Goal: Task Accomplishment & Management: Complete application form

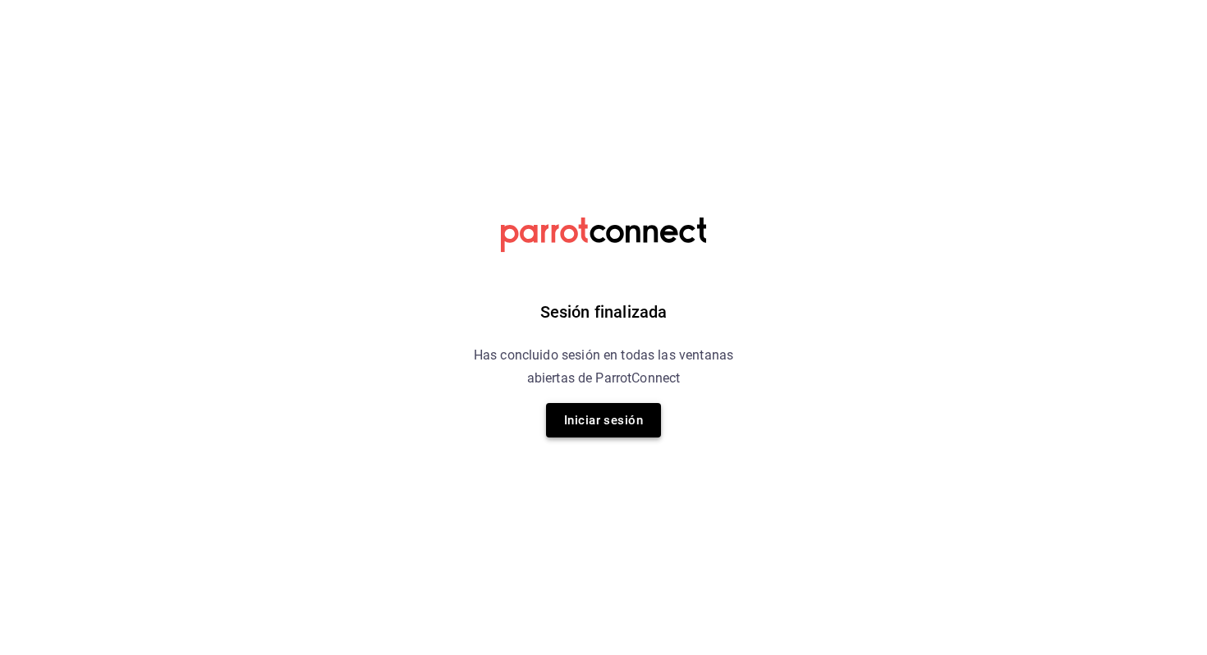
click at [639, 419] on button "Iniciar sesión" at bounding box center [603, 420] width 115 height 34
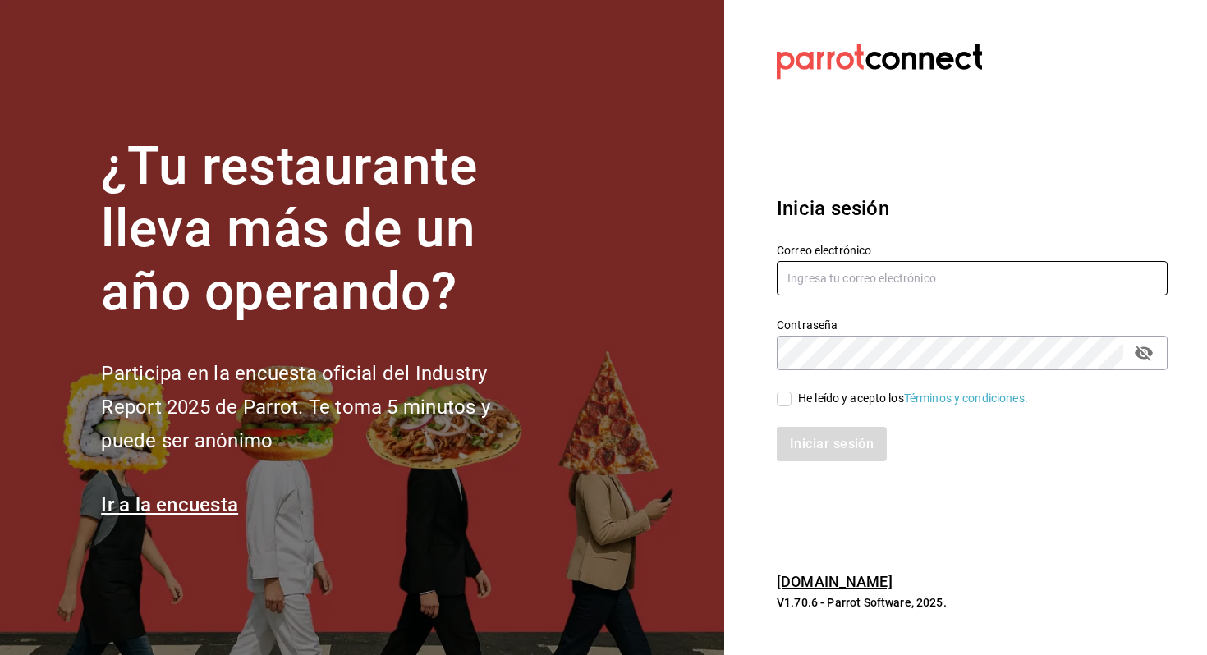
click at [813, 287] on input "text" at bounding box center [972, 278] width 391 height 34
type input "veroyun72@gmail.com"
click at [792, 399] on span "He leído y acepto los Términos y condiciones." at bounding box center [909, 398] width 236 height 17
click at [791, 399] on input "He leído y acepto los Términos y condiciones." at bounding box center [784, 399] width 15 height 15
checkbox input "true"
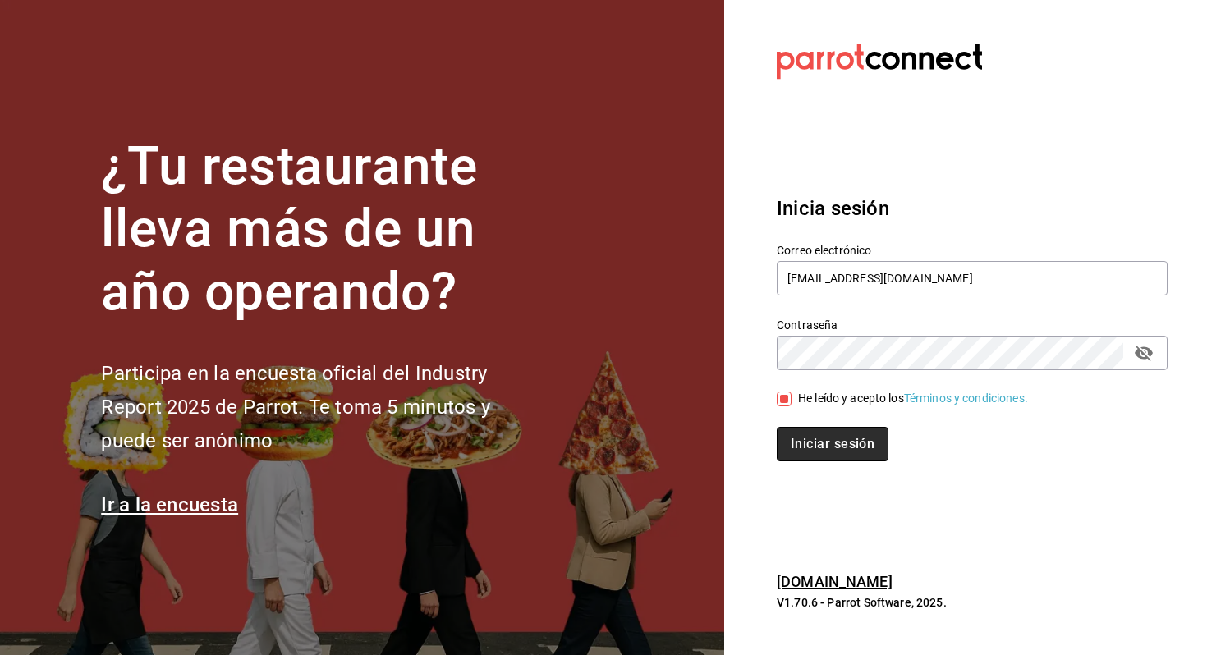
click at [792, 433] on button "Iniciar sesión" at bounding box center [833, 444] width 112 height 34
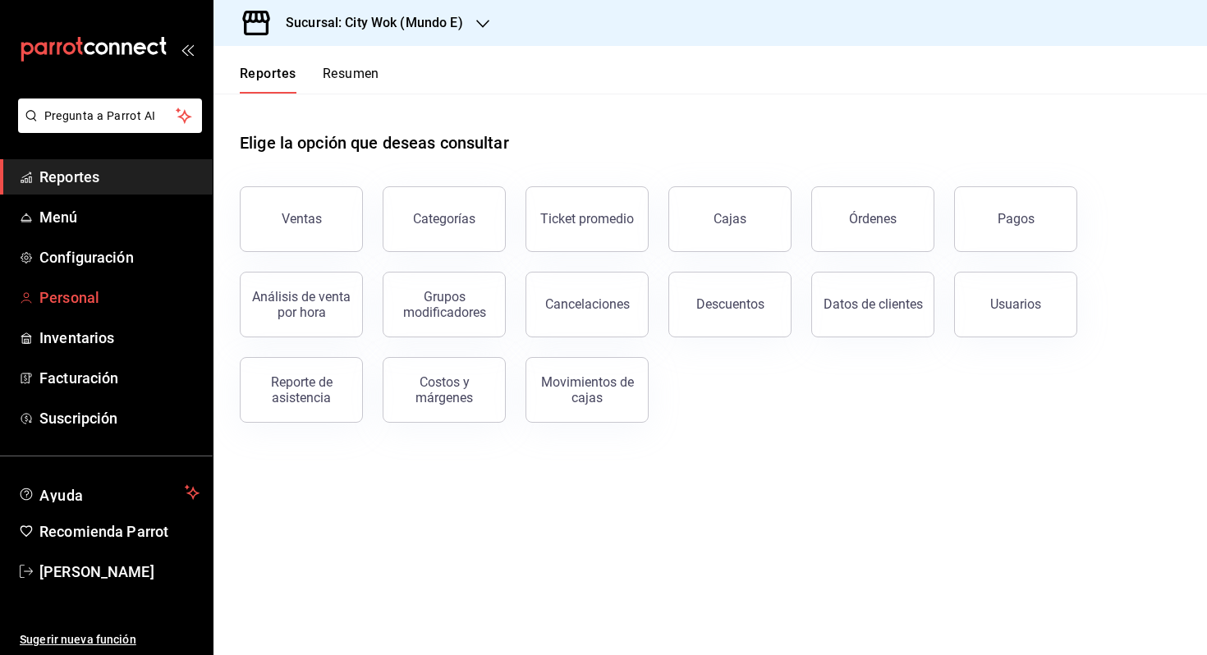
click at [139, 292] on span "Personal" at bounding box center [119, 298] width 160 height 22
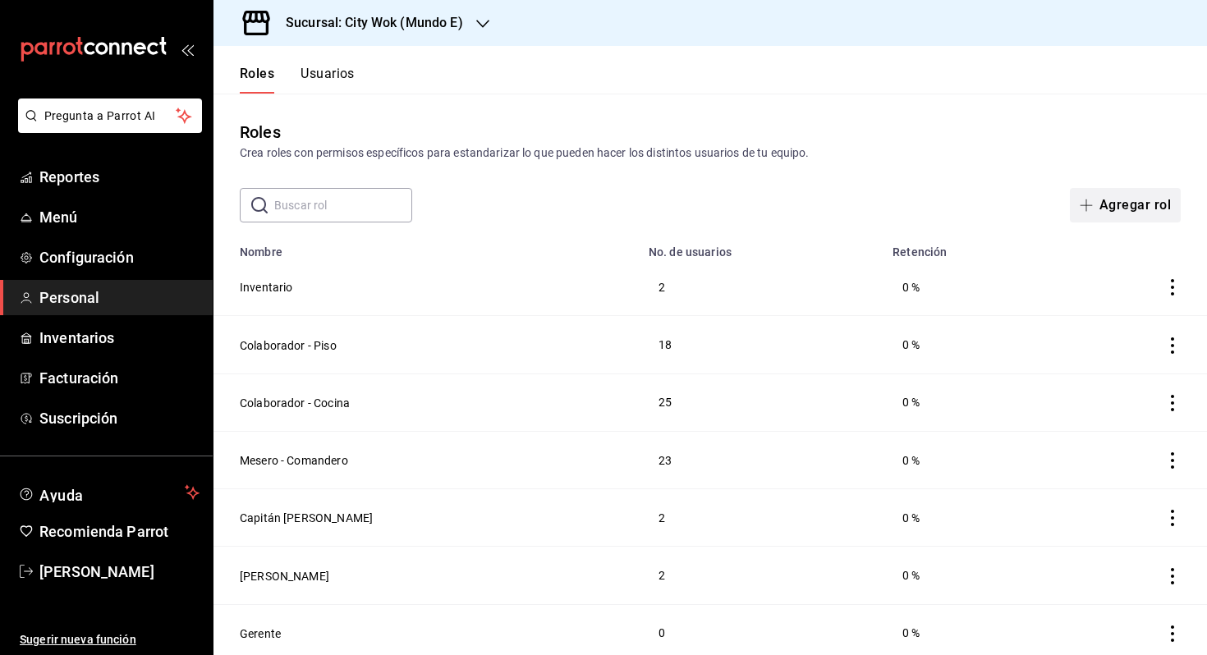
click at [1103, 204] on button "Agregar rol" at bounding box center [1125, 205] width 111 height 34
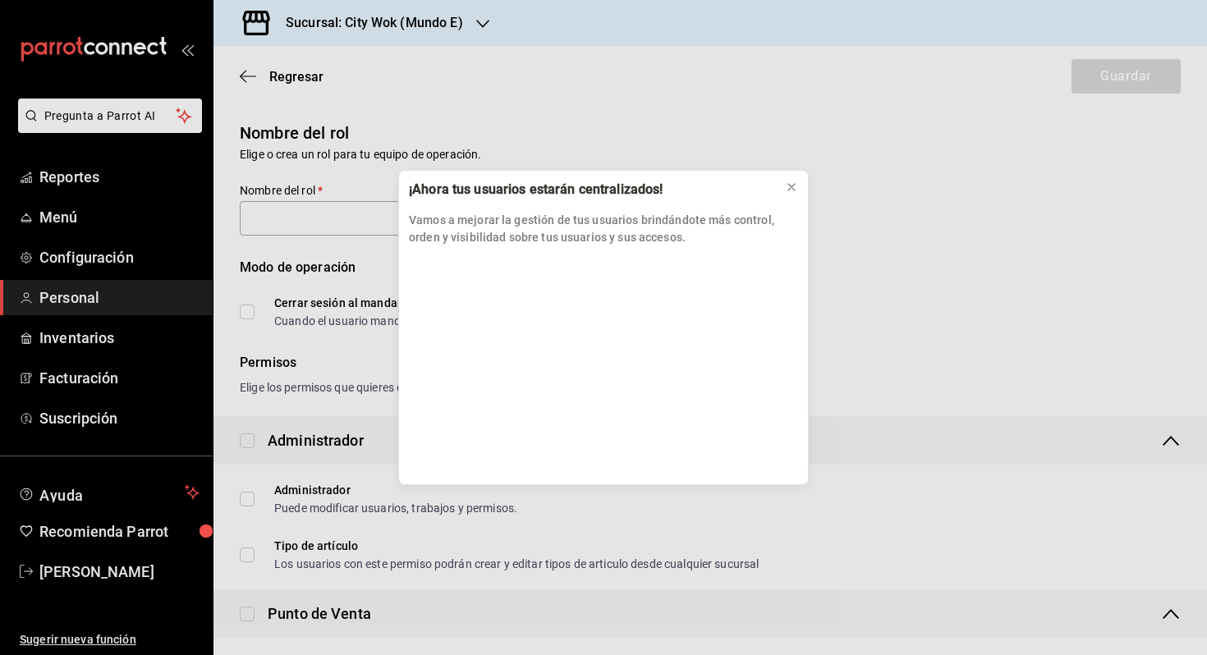
click at [253, 74] on div "¡Ahora tus usuarios estarán centralizados! Vamos a mejorar la gestión de tus us…" at bounding box center [603, 327] width 1207 height 655
click at [796, 186] on icon at bounding box center [791, 187] width 13 height 13
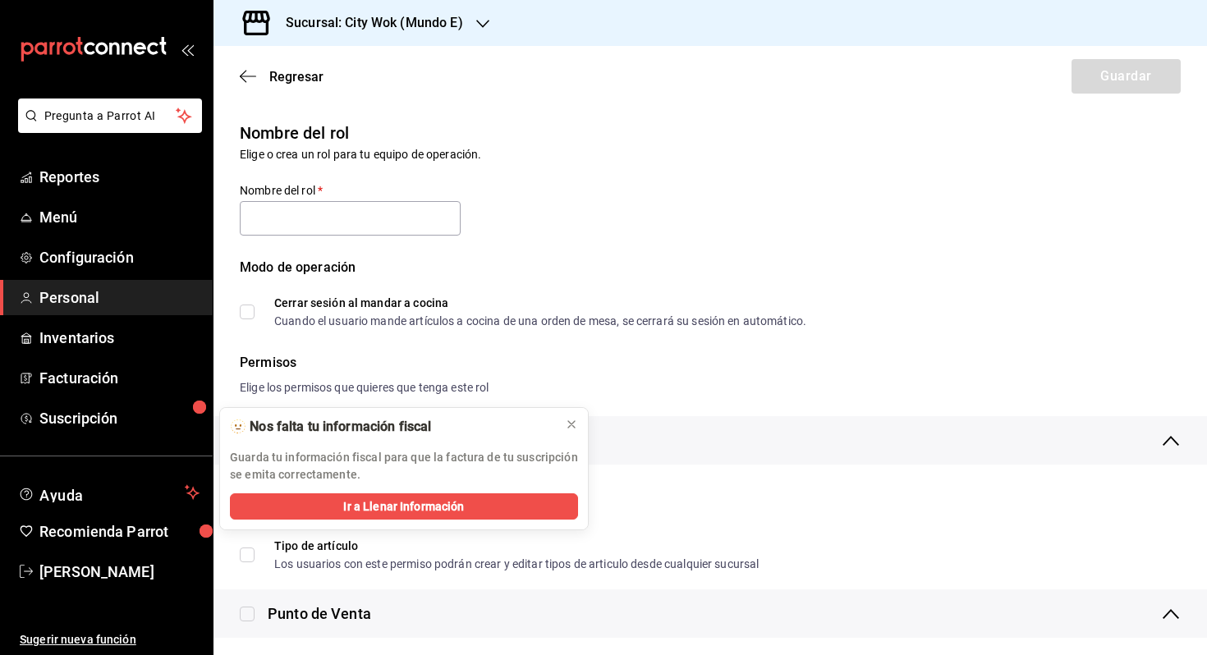
click at [239, 61] on div "Regresar Guardar" at bounding box center [709, 76] width 993 height 61
click at [251, 78] on icon "button" at bounding box center [248, 76] width 16 height 15
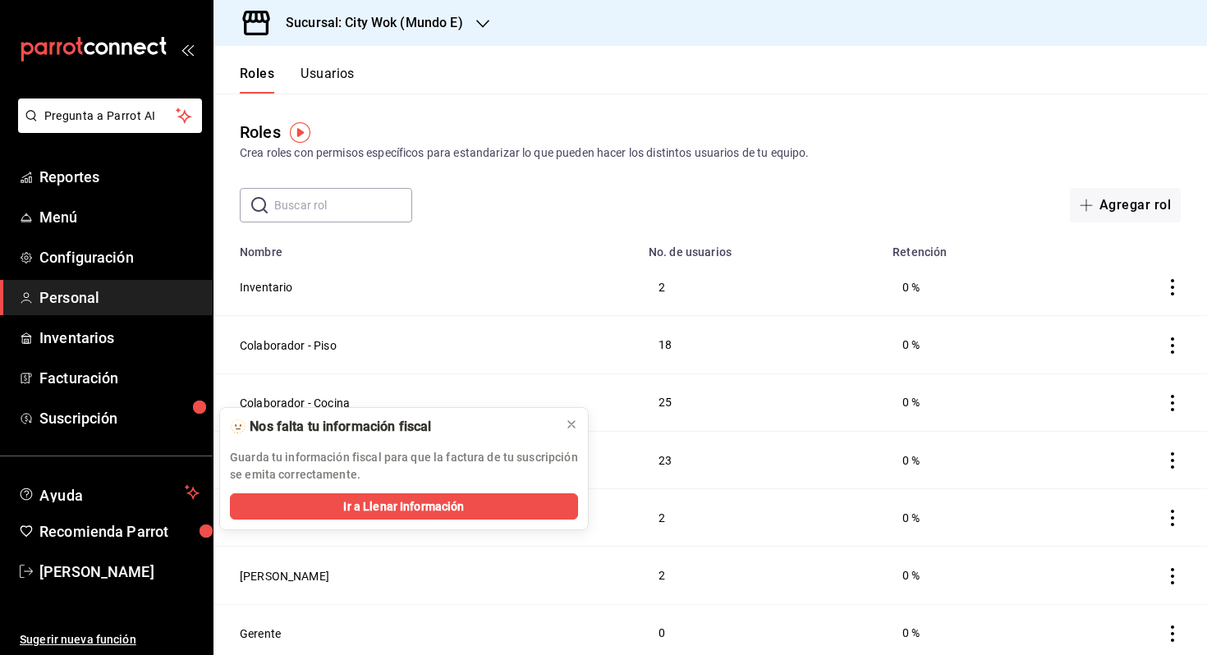
click at [335, 76] on button "Usuarios" at bounding box center [327, 80] width 54 height 28
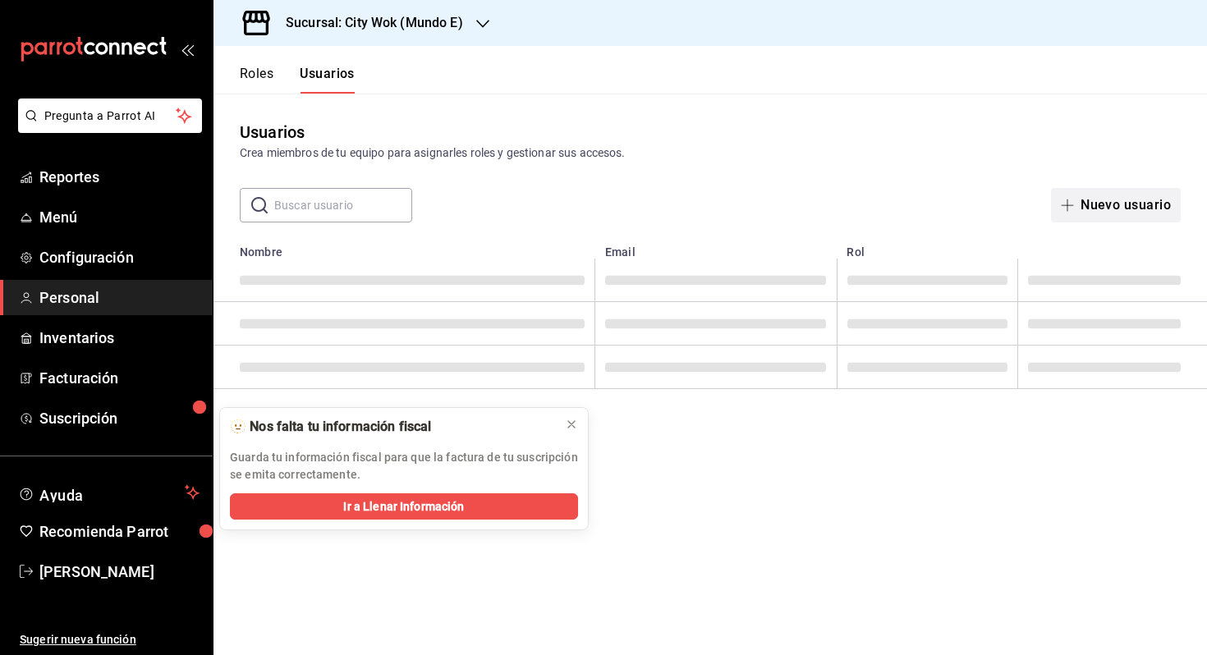
click at [1067, 211] on icon "button" at bounding box center [1067, 205] width 13 height 13
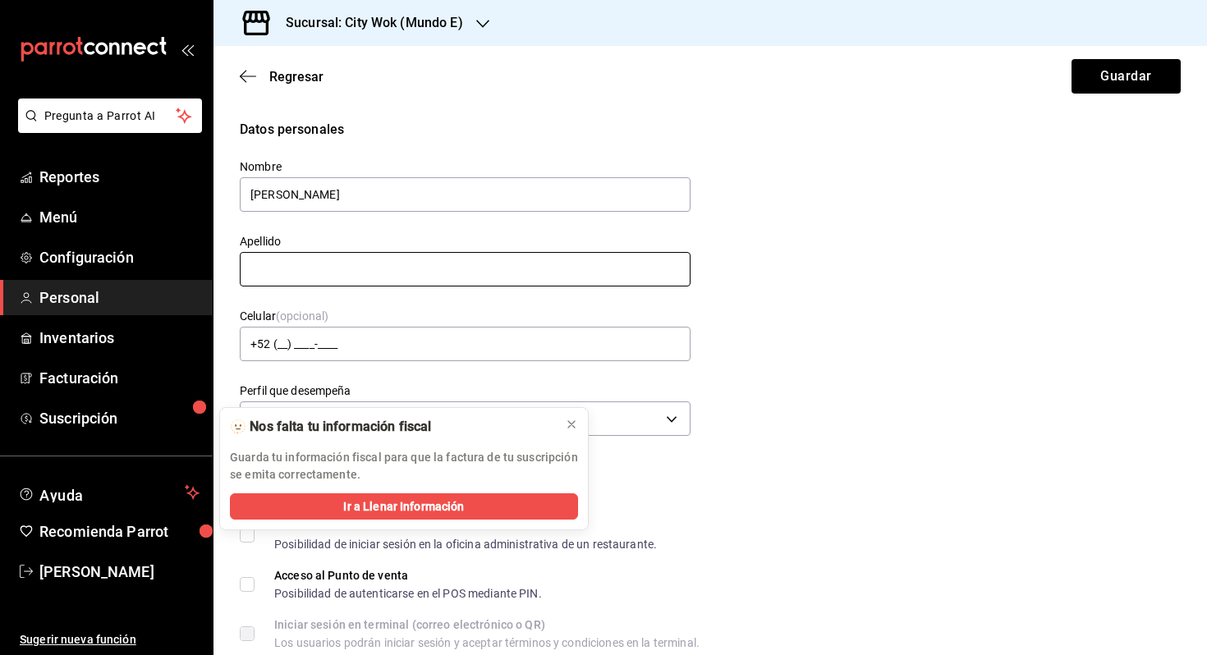
type input "[PERSON_NAME]"
click at [540, 270] on input "text" at bounding box center [465, 269] width 451 height 34
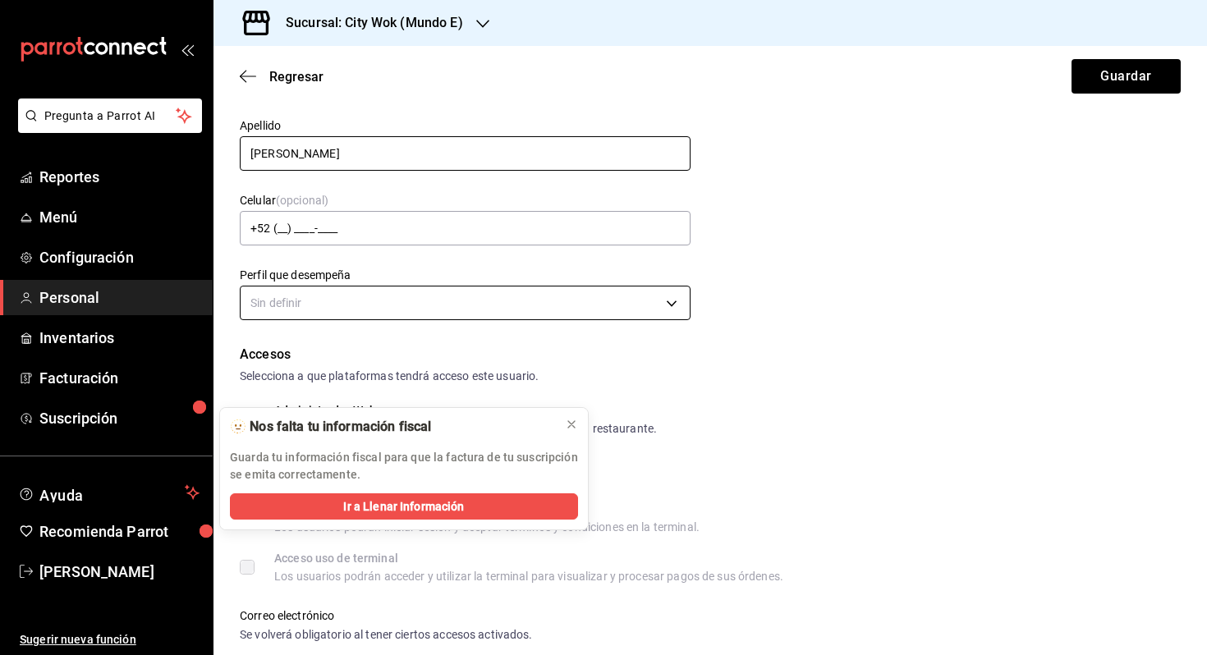
type input "[PERSON_NAME]"
click at [474, 312] on body "Pregunta a Parrot AI Reportes Menú Configuración Personal Inventarios Facturaci…" at bounding box center [603, 327] width 1207 height 655
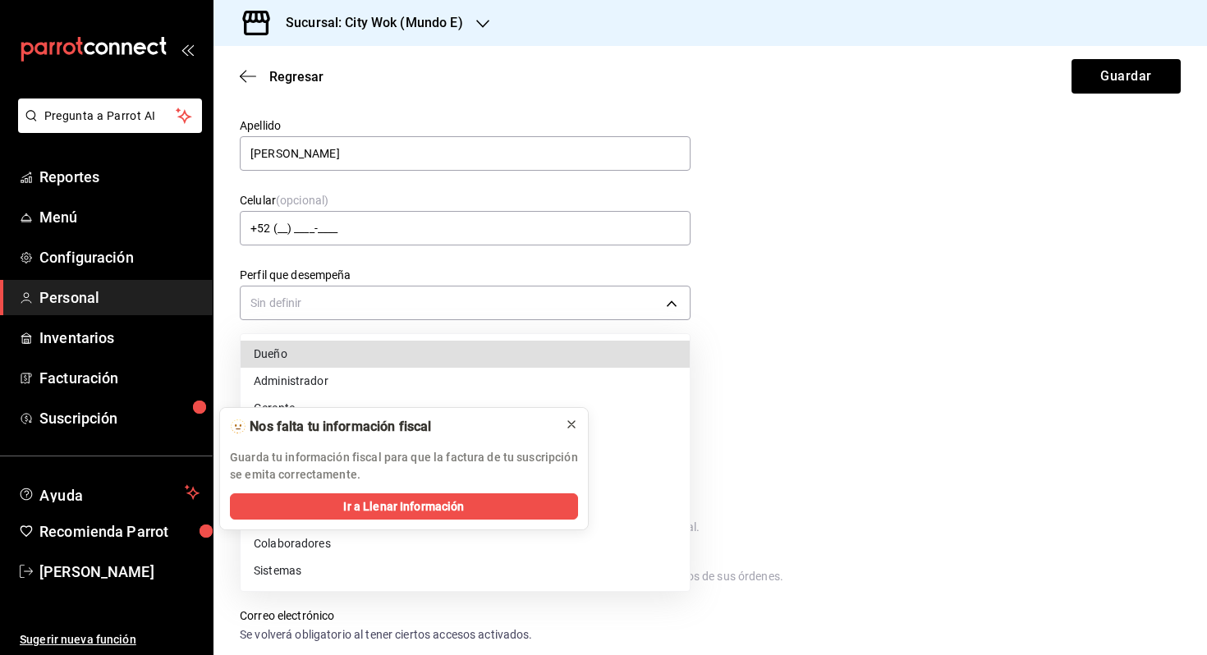
click at [573, 422] on icon at bounding box center [571, 424] width 7 height 7
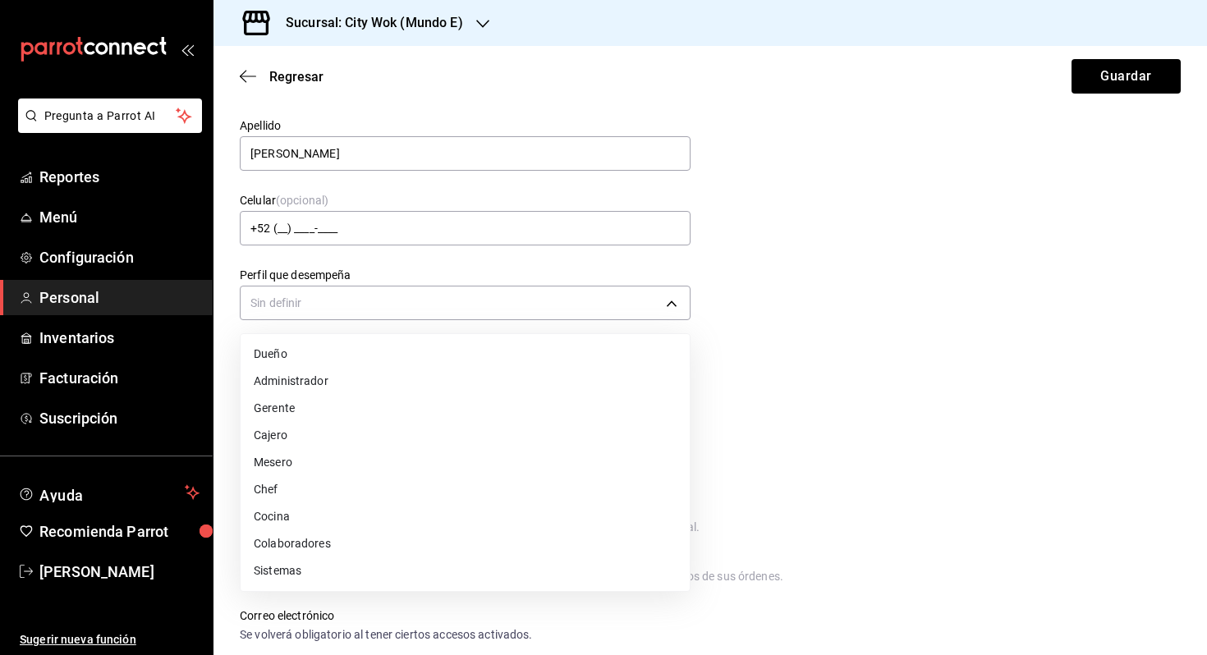
click at [505, 471] on li "Mesero" at bounding box center [465, 462] width 449 height 27
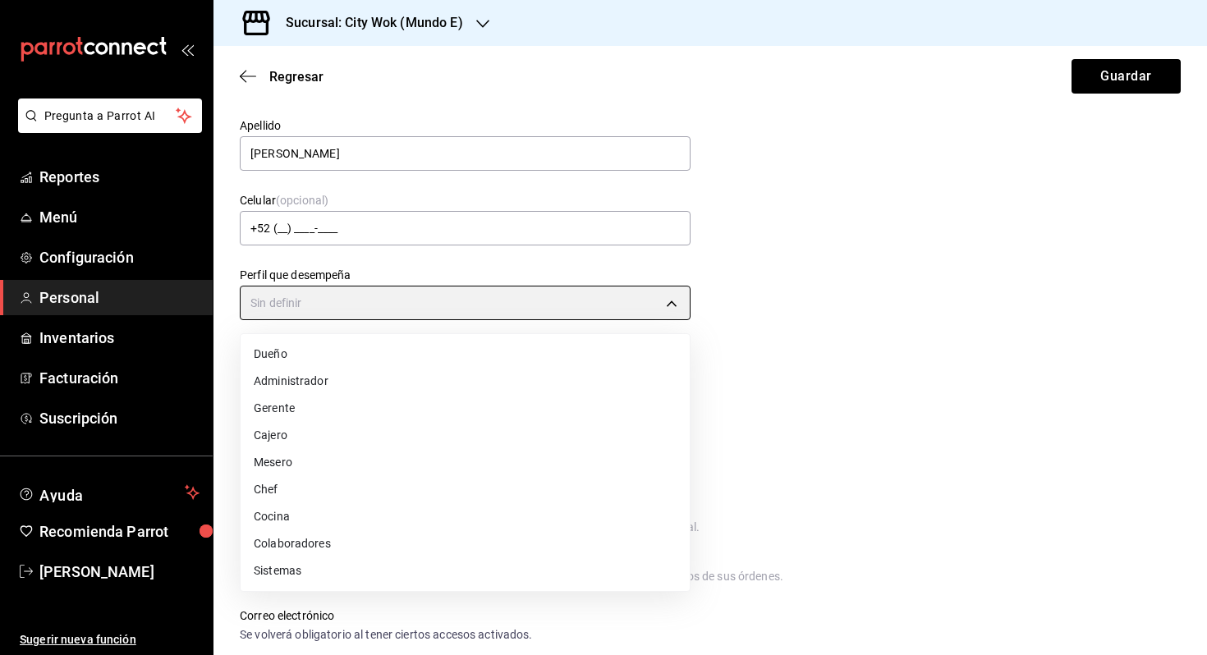
type input "WAITER"
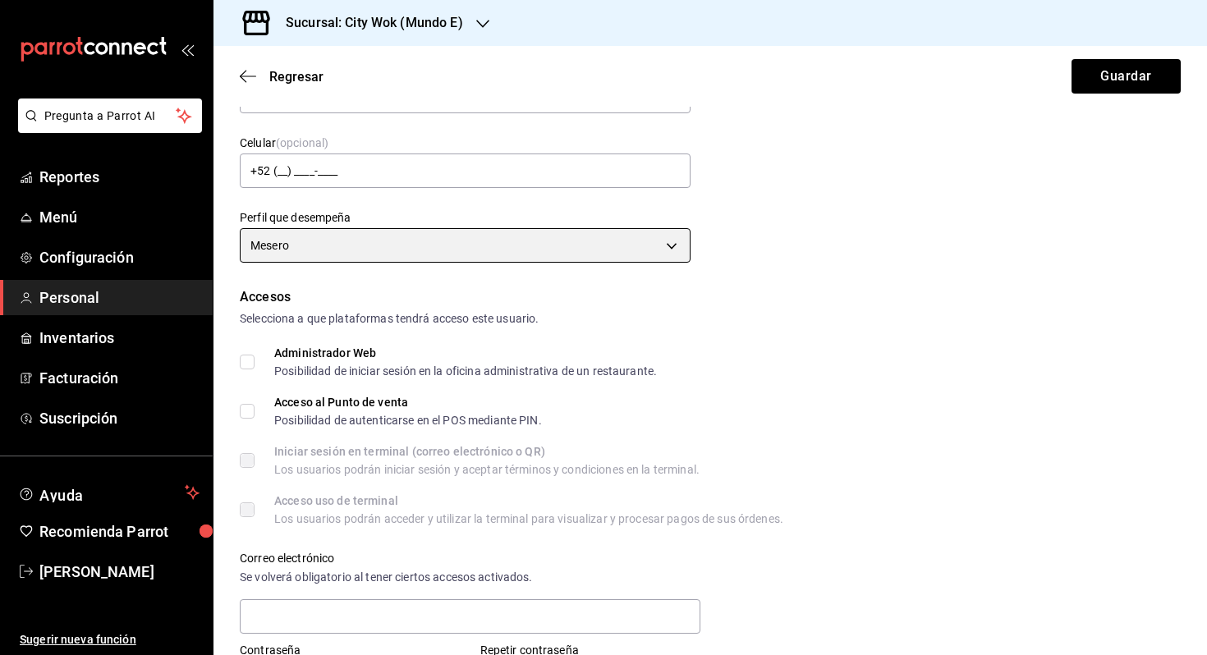
scroll to position [175, 0]
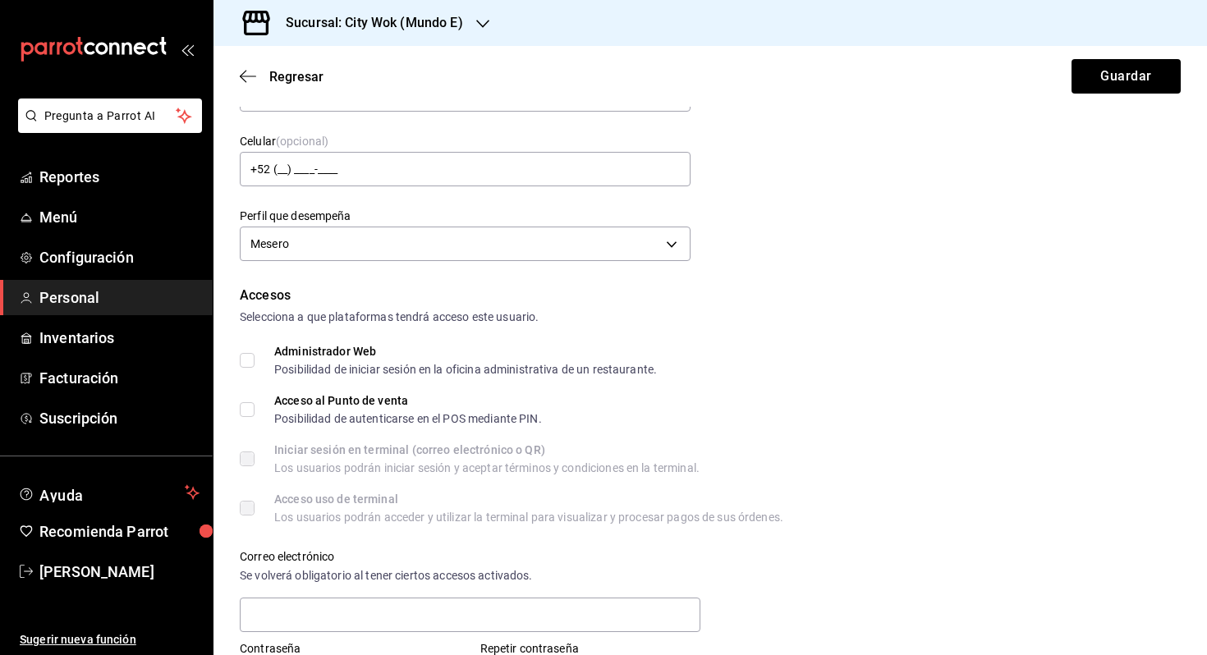
click at [246, 403] on input "Acceso al Punto de venta Posibilidad de autenticarse en el POS mediante PIN." at bounding box center [247, 409] width 15 height 15
checkbox input "true"
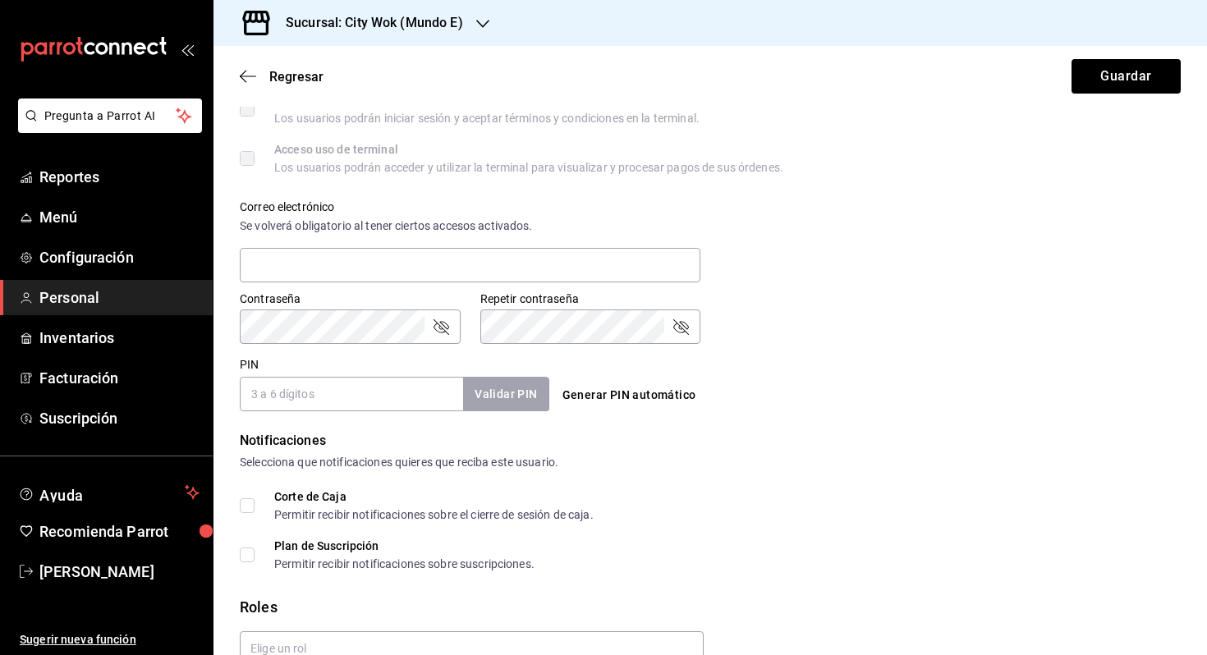
scroll to position [608, 0]
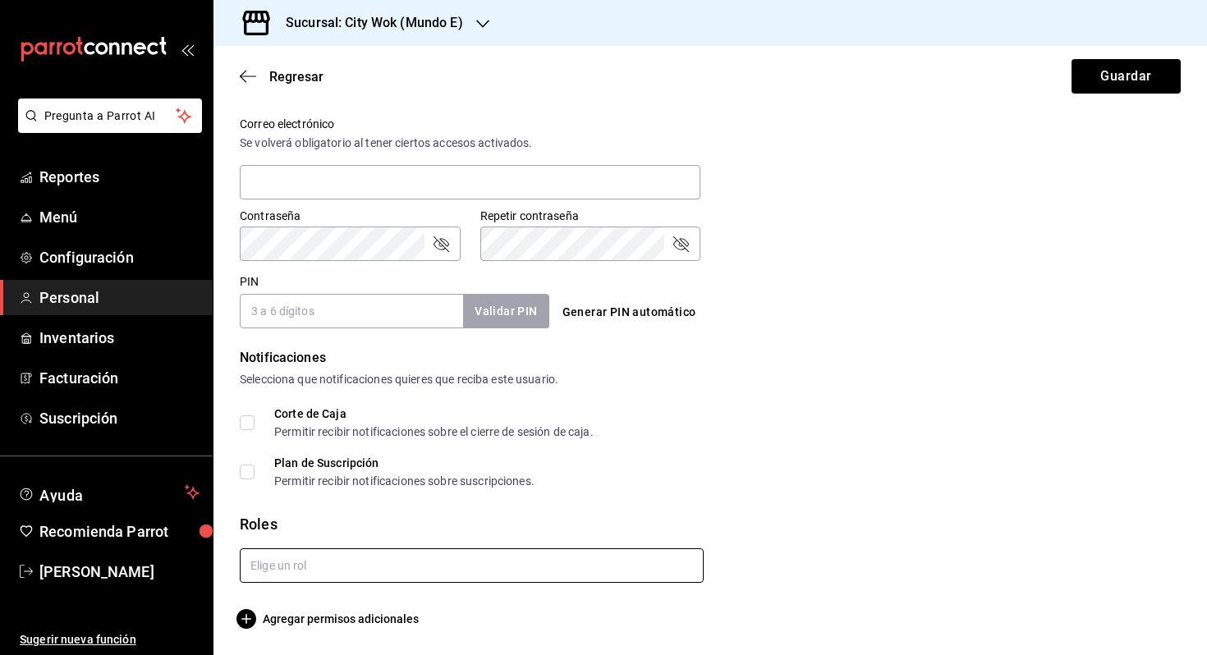
click at [267, 562] on input "text" at bounding box center [472, 565] width 464 height 34
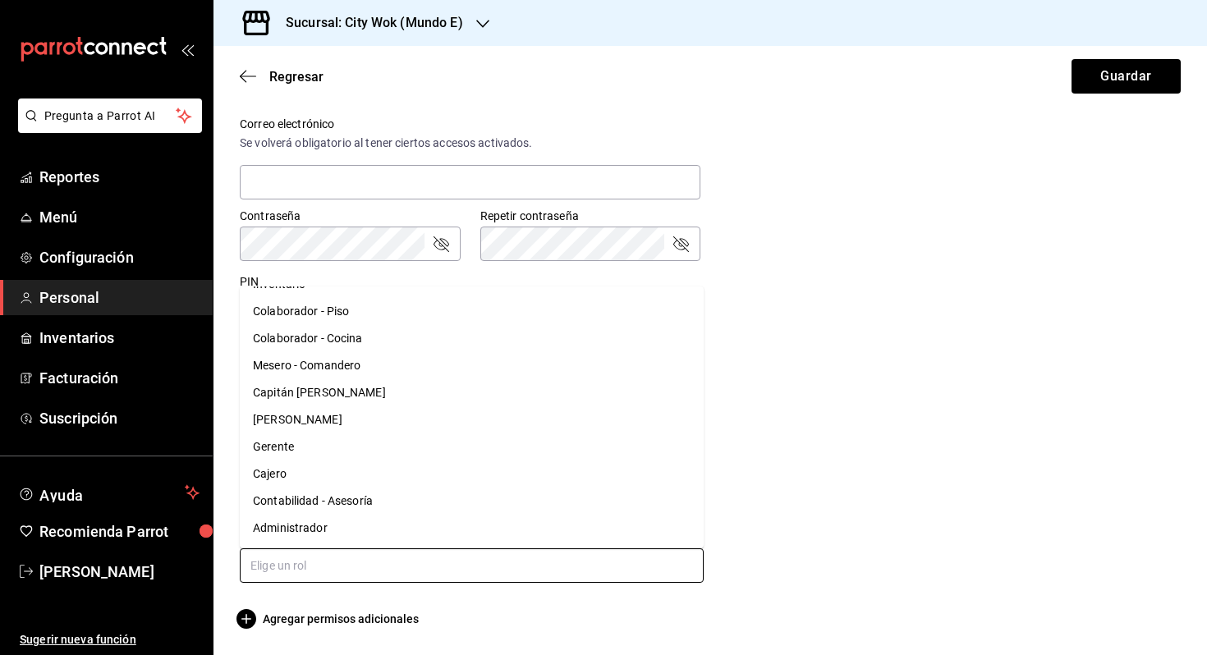
scroll to position [0, 0]
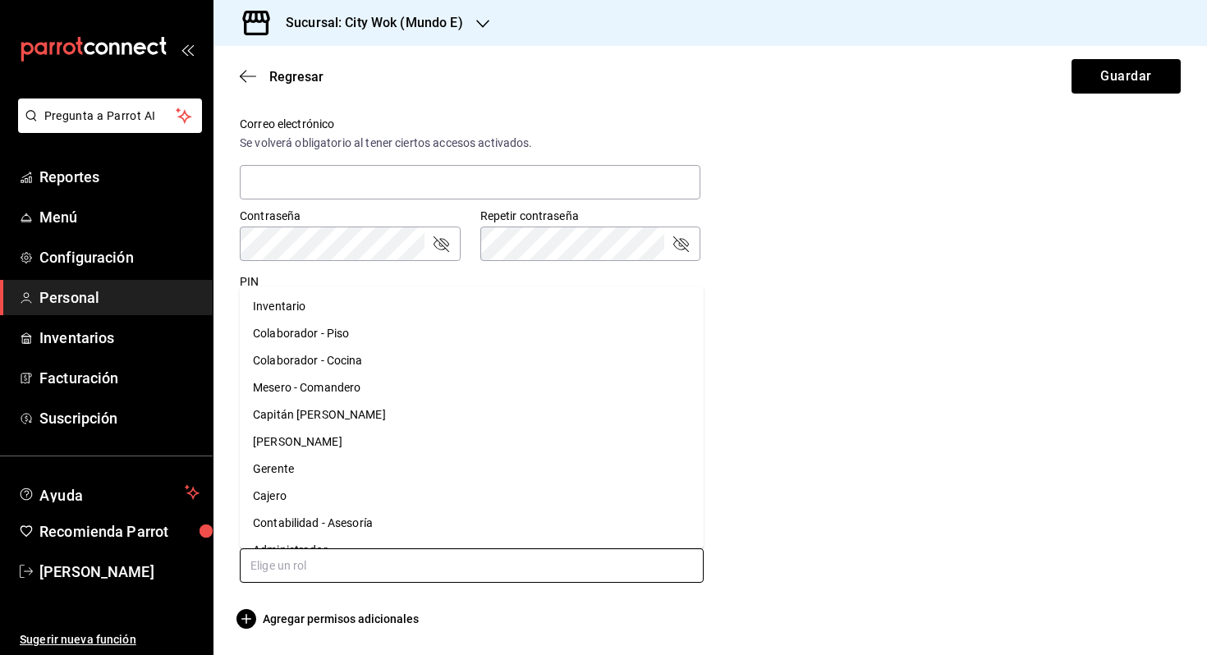
click at [340, 392] on li "Mesero - Comandero" at bounding box center [472, 387] width 464 height 27
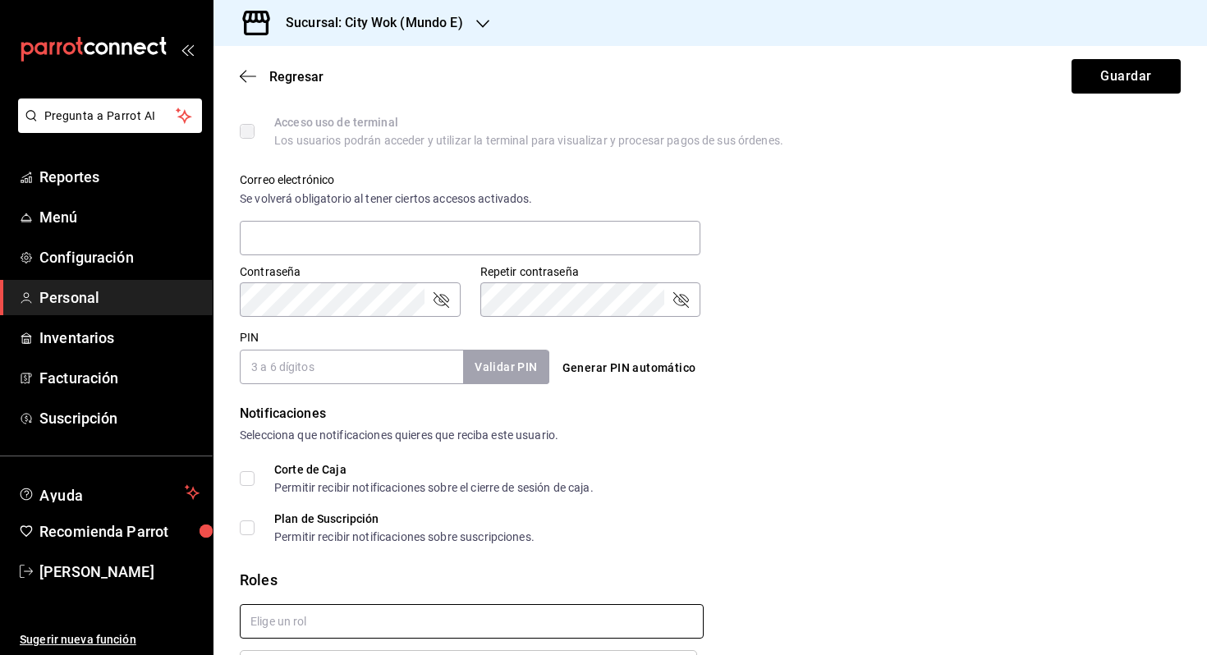
scroll to position [662, 0]
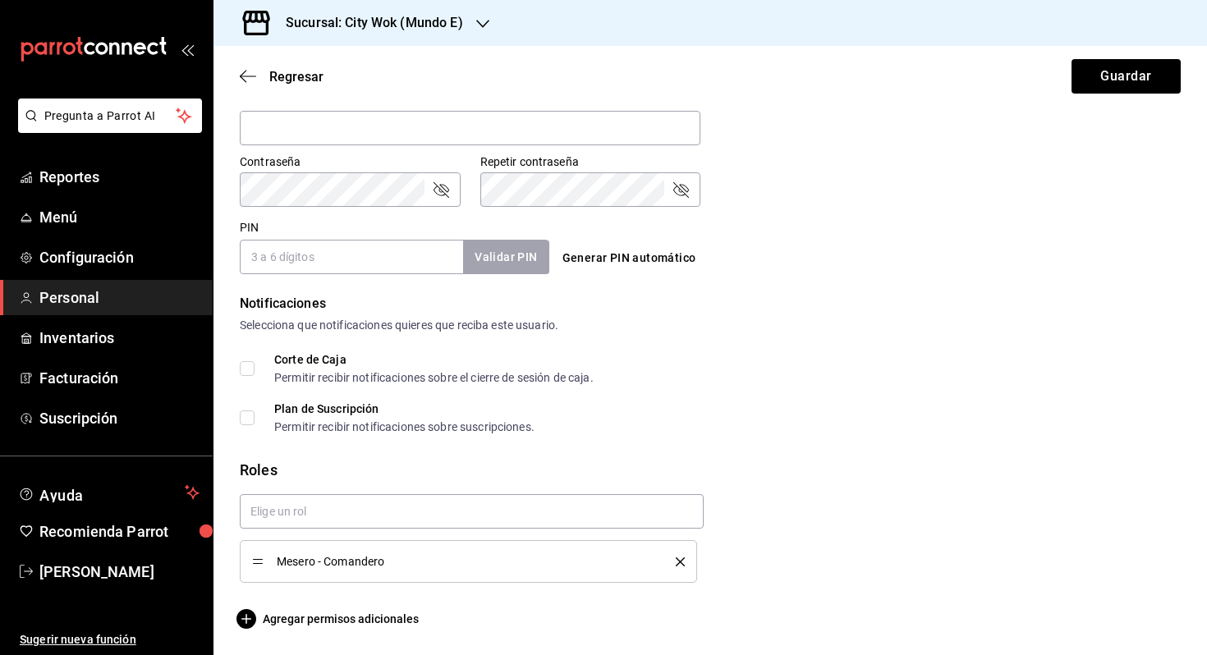
click at [371, 266] on input "PIN" at bounding box center [351, 257] width 223 height 34
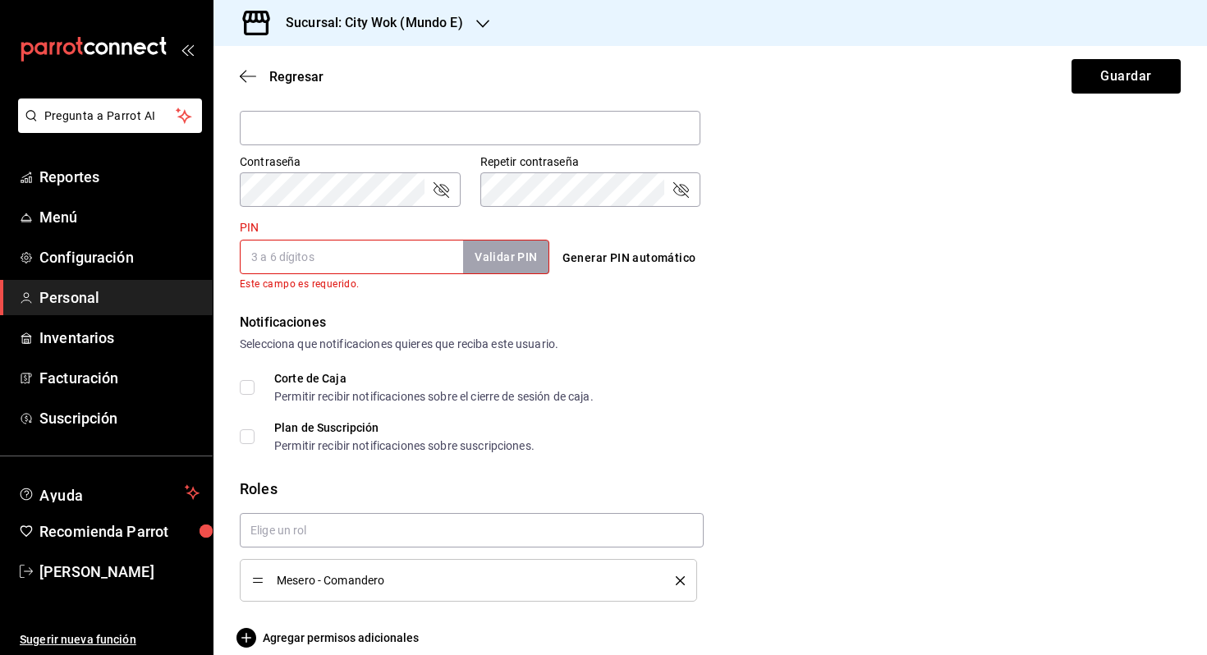
click at [591, 250] on button "Generar PIN automático" at bounding box center [629, 258] width 147 height 30
click at [591, 250] on div "Generar PIN automático" at bounding box center [711, 258] width 310 height 30
type input "2795"
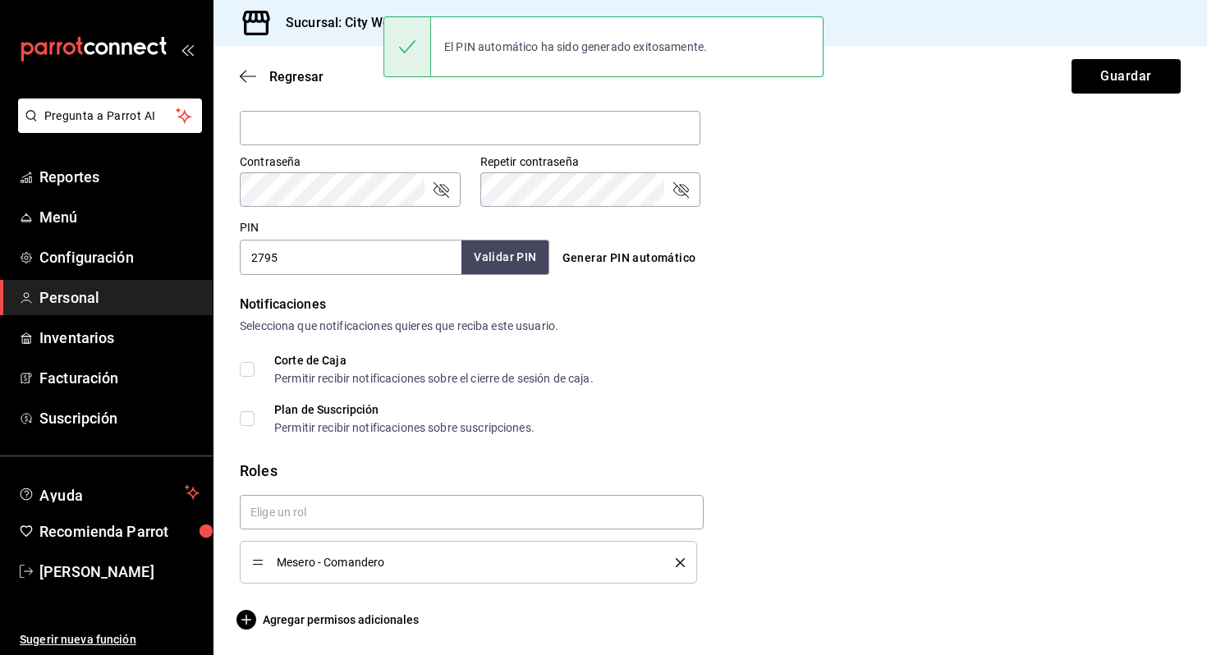
click at [536, 262] on button "Validar PIN" at bounding box center [504, 257] width 87 height 35
click at [1109, 70] on button "Guardar" at bounding box center [1125, 76] width 109 height 34
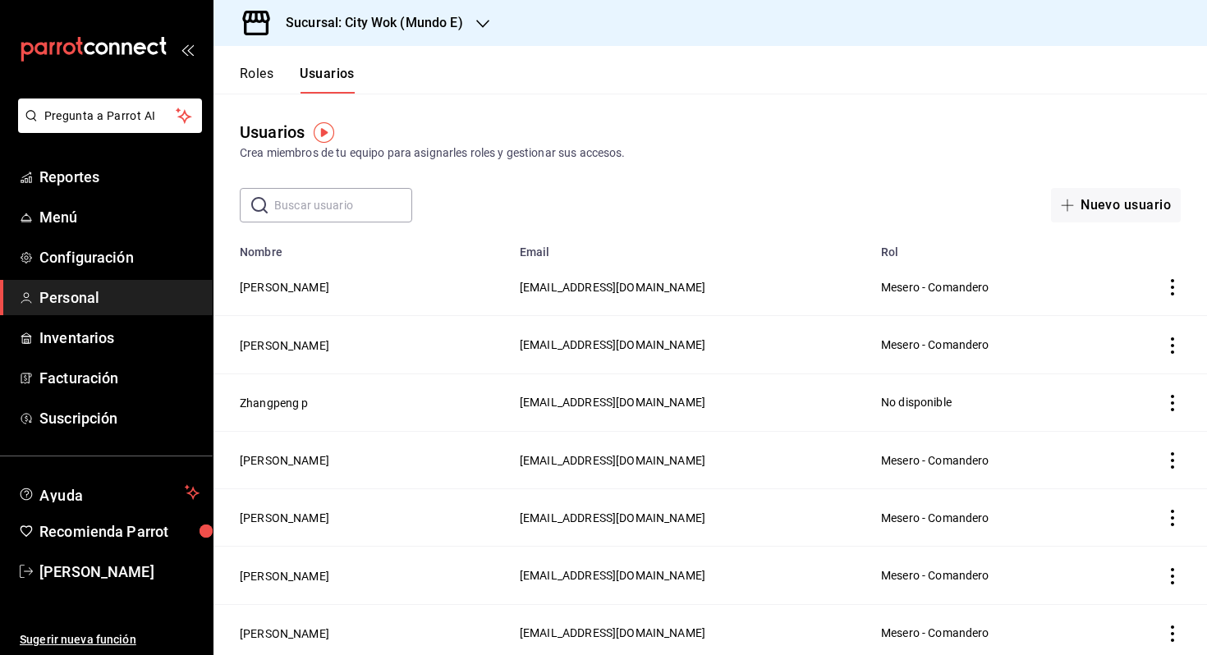
click at [369, 189] on input "text" at bounding box center [343, 205] width 138 height 33
click at [268, 289] on button "[PERSON_NAME]" at bounding box center [284, 287] width 89 height 16
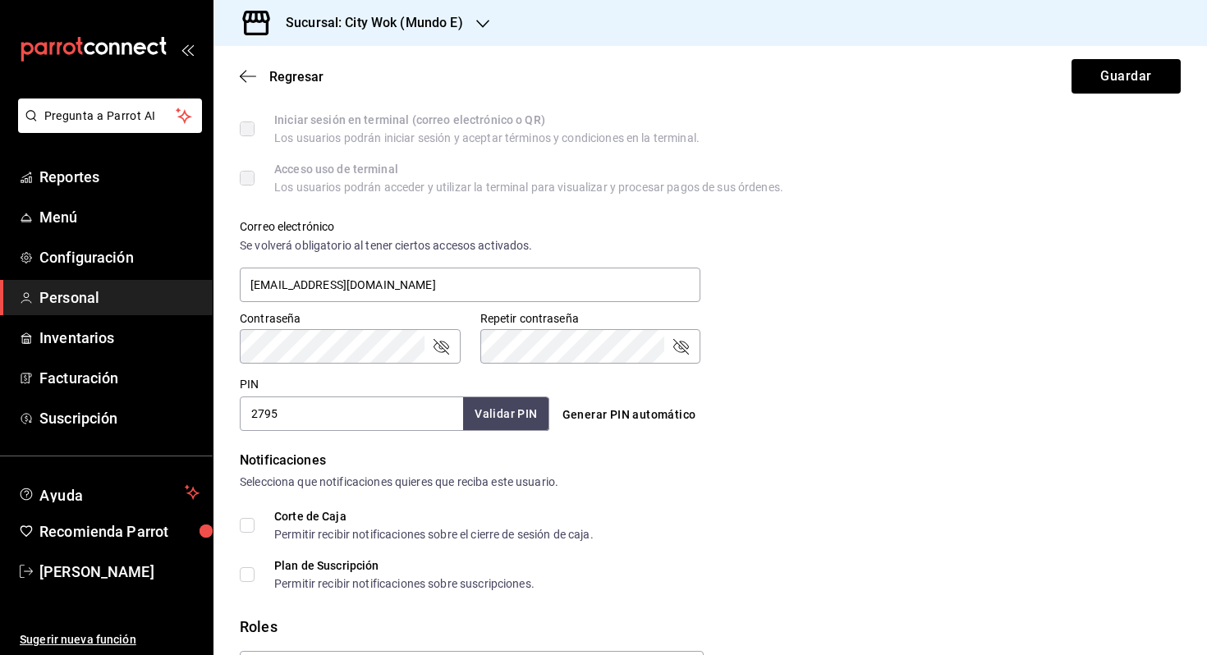
scroll to position [506, 0]
